Goal: Check status: Check status

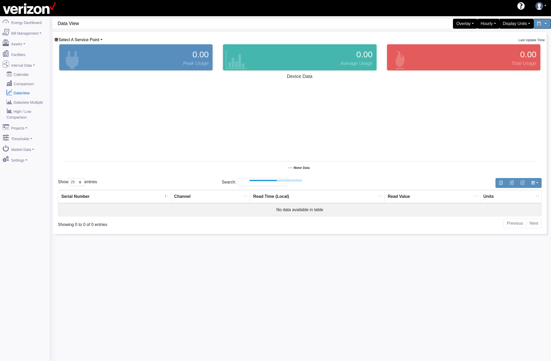
select select "25"
click at [22, 92] on link "DataView" at bounding box center [24, 92] width 51 height 9
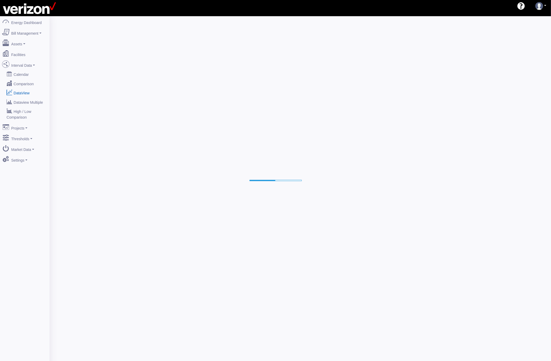
select select "25"
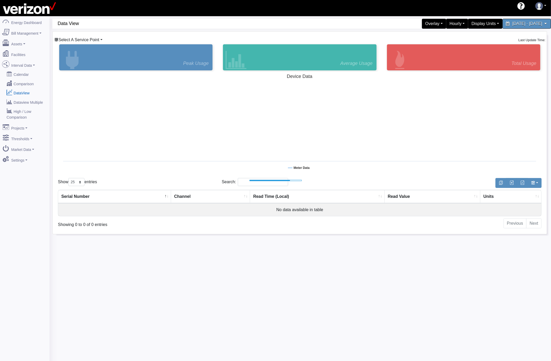
click at [82, 38] on span "Select A Service Point" at bounding box center [78, 40] width 41 height 4
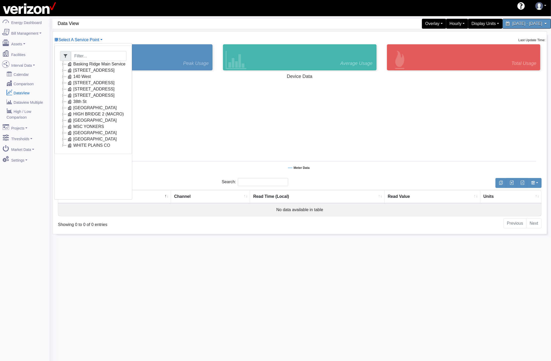
click at [63, 83] on icon at bounding box center [63, 83] width 6 height 6
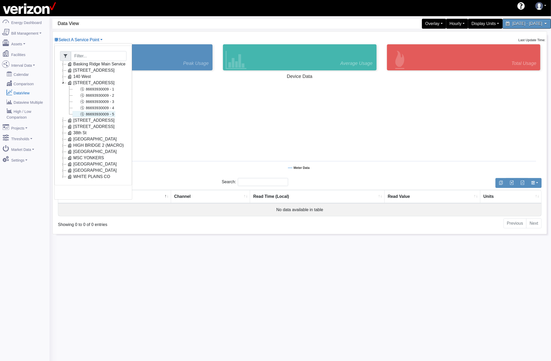
click at [99, 114] on link "86693930009 - 5" at bounding box center [93, 114] width 43 height 6
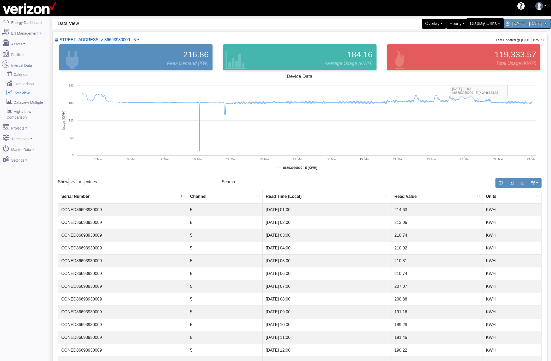
click at [466, 22] on div "Display Units" at bounding box center [485, 23] width 38 height 11
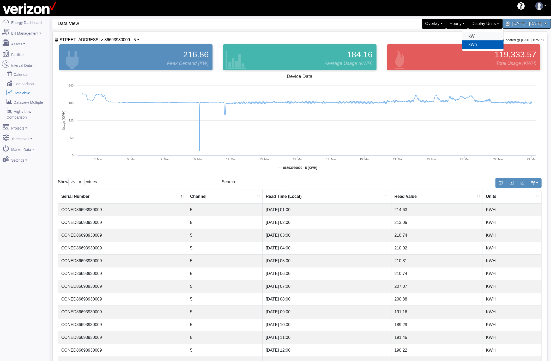
click at [462, 36] on link "kW" at bounding box center [482, 36] width 41 height 8
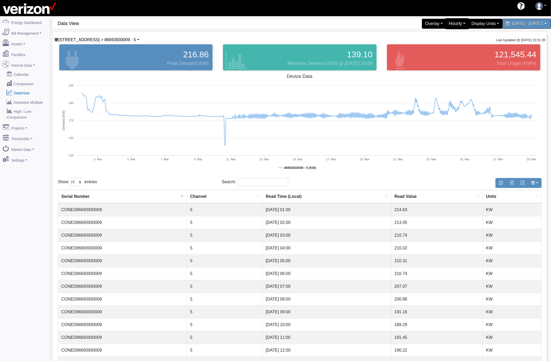
click at [445, 23] on div "Hourly" at bounding box center [457, 23] width 24 height 11
click at [428, 51] on link "15 Minute" at bounding box center [448, 53] width 41 height 8
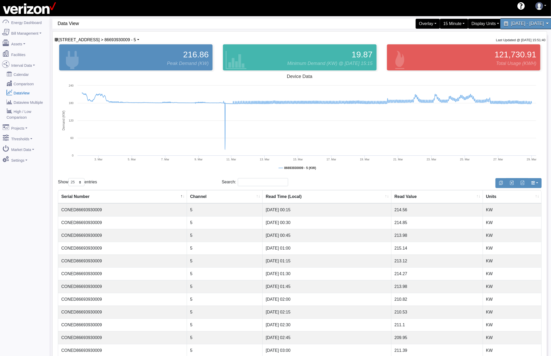
click at [511, 26] on span "March 2, 2025 - March 28, 2025" at bounding box center [527, 23] width 33 height 5
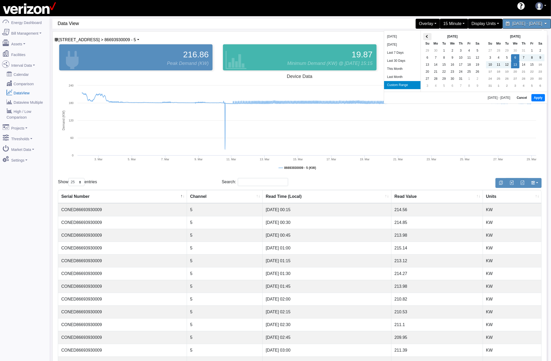
click at [424, 38] on th at bounding box center [427, 36] width 8 height 7
click at [424, 38] on div "Jun 2025 Su Mo Tu We Th Fr Sa 25 26 27 28 29 30 31 1 2 3 4 5 6 7 8 9 10 11 12 1…" at bounding box center [455, 61] width 63 height 61
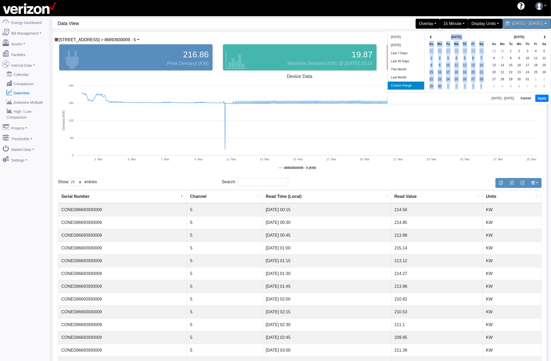
click at [424, 38] on div "Jun 2025 Su Mo Tu We Th Fr Sa 25 26 27 28 29 30 31 1 2 3 4 5 6 7 8 9 10 11 12 1…" at bounding box center [455, 61] width 63 height 61
click at [462, 32] on div "Jun 2025 Su Mo Tu We Th Fr Sa 25 26 27 28 29 30 31 1 2 3 4 5 6 7 8 9 10 11 12 1…" at bounding box center [455, 61] width 63 height 61
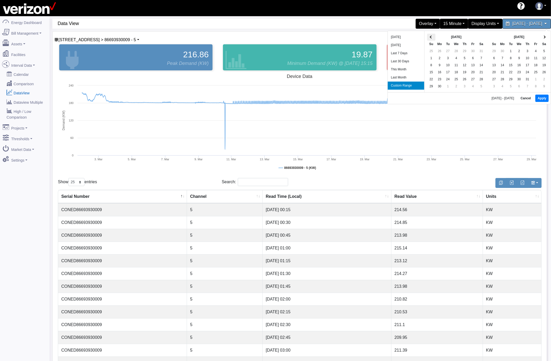
click at [428, 37] on th at bounding box center [431, 37] width 8 height 7
click at [541, 98] on button "Apply" at bounding box center [541, 98] width 13 height 7
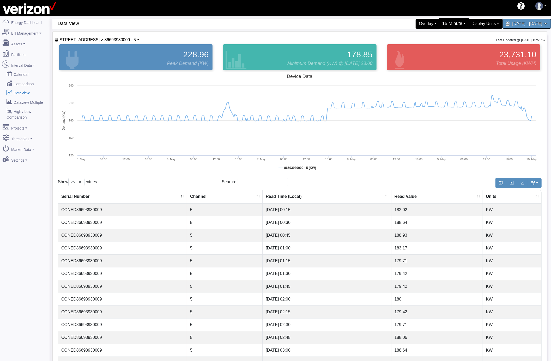
click at [438, 25] on div "15 Minute" at bounding box center [453, 23] width 31 height 11
click at [430, 44] on link "5 Minute" at bounding box center [449, 44] width 41 height 8
click at [441, 25] on div "5 Minute" at bounding box center [455, 23] width 28 height 11
click at [429, 62] on link "Hourly" at bounding box center [449, 61] width 41 height 8
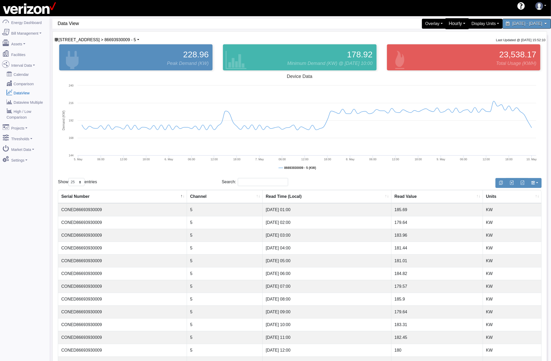
click at [445, 26] on div "Hourly" at bounding box center [457, 23] width 24 height 11
click at [430, 45] on link "5 Minute" at bounding box center [448, 44] width 41 height 8
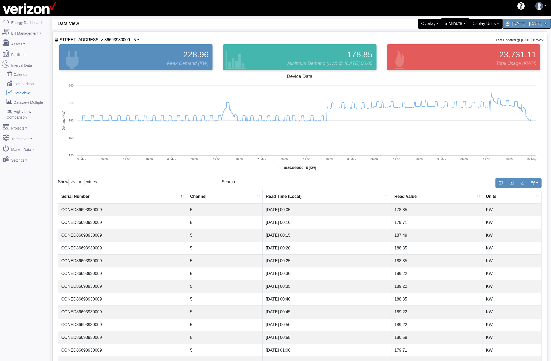
click at [441, 23] on div "5 Minute" at bounding box center [455, 23] width 28 height 11
click at [429, 51] on link "15 Minute" at bounding box center [449, 53] width 41 height 8
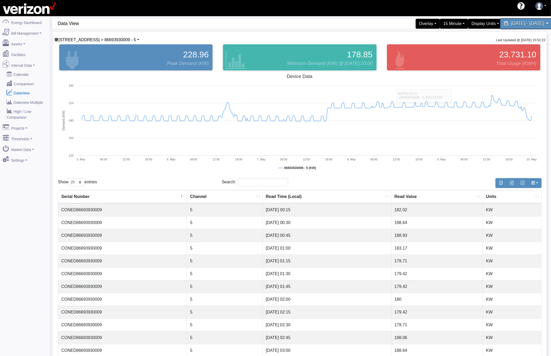
click at [500, 21] on div "May 5, 2025 - May 9, 2025" at bounding box center [526, 23] width 53 height 11
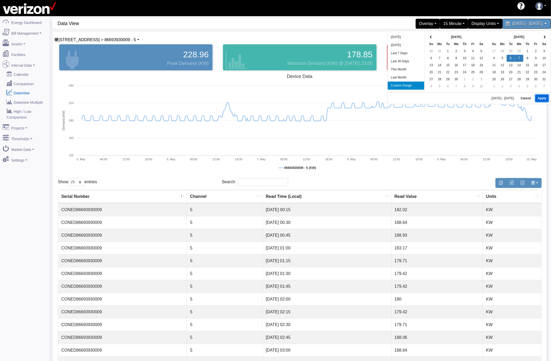
click at [541, 100] on button "Apply" at bounding box center [541, 98] width 13 height 7
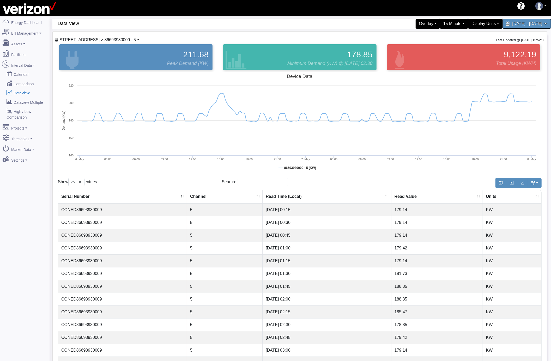
click at [135, 41] on link "204 SECOND AVE CO > 86693930009 - 5" at bounding box center [96, 40] width 85 height 4
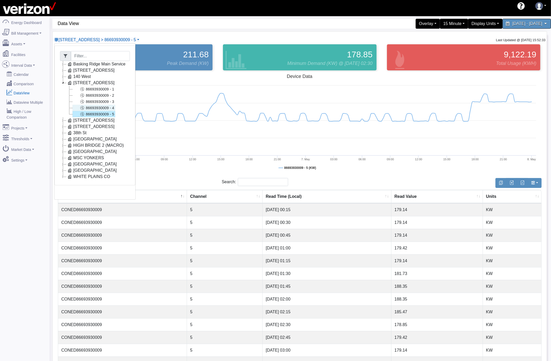
click at [112, 108] on link "86693930009 - 4" at bounding box center [93, 108] width 43 height 6
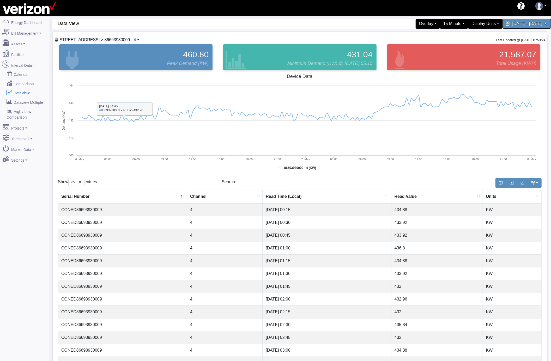
click at [130, 41] on span "204 SECOND AVE CO > 86693930009 - 4" at bounding box center [97, 40] width 78 height 4
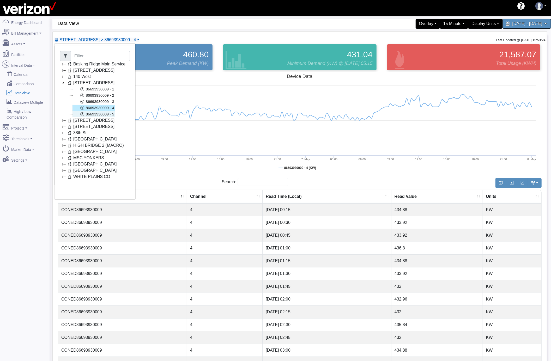
click at [104, 115] on link "86693930009 - 5" at bounding box center [93, 114] width 43 height 6
